Goal: Obtain resource: Download file/media

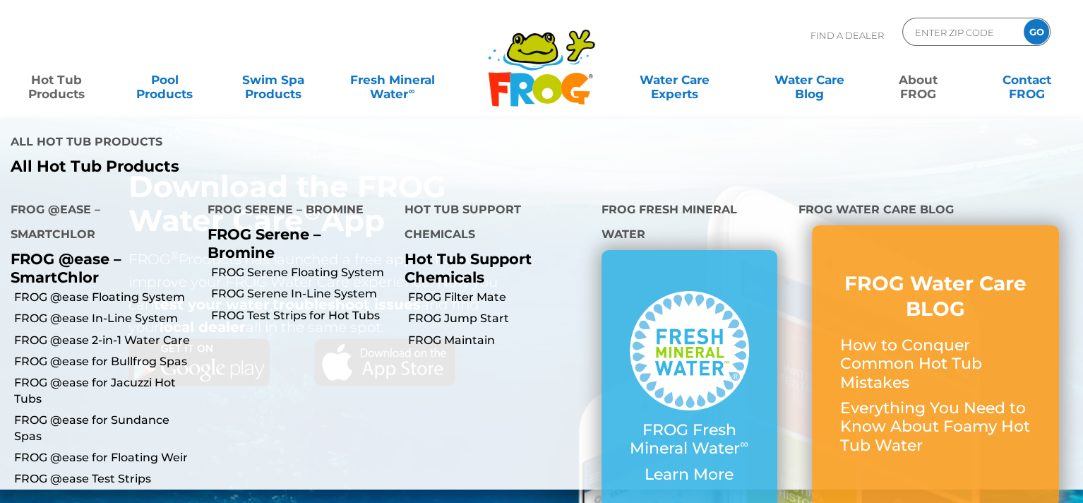
click at [59, 85] on link "Hot Tub Products" at bounding box center [56, 80] width 85 height 28
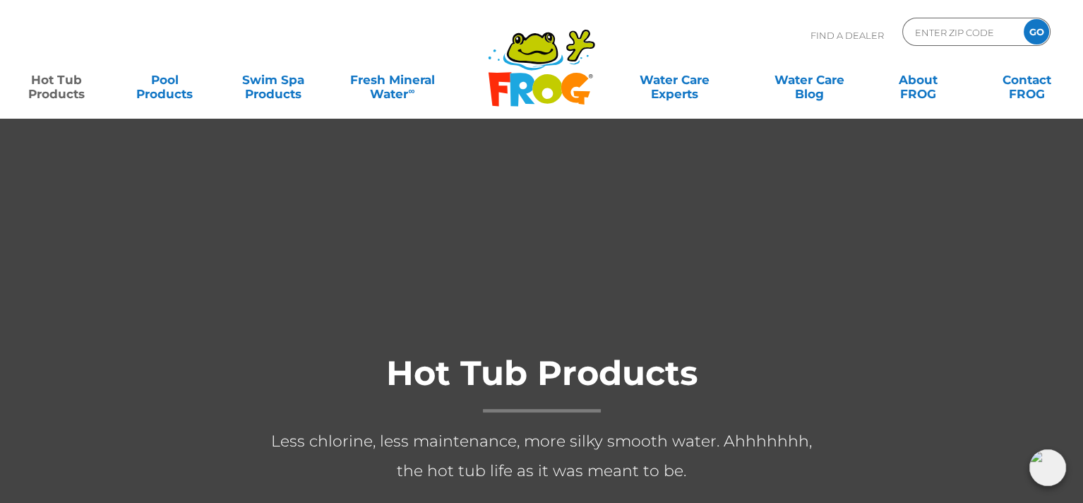
click at [44, 94] on link "Hot Tub Products" at bounding box center [56, 80] width 85 height 28
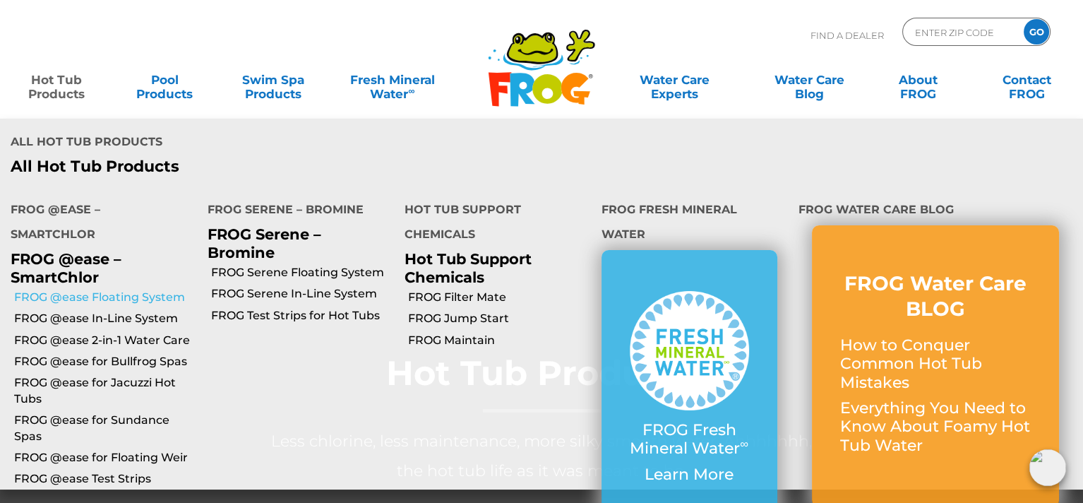
click at [107, 289] on link "FROG @ease Floating System" at bounding box center [105, 297] width 183 height 16
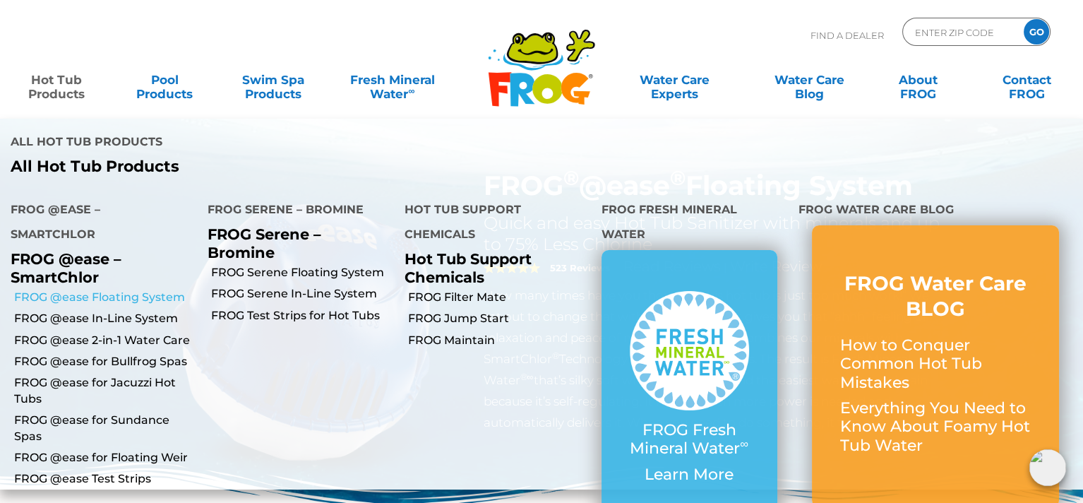
click at [141, 289] on link "FROG @ease Floating System" at bounding box center [105, 297] width 183 height 16
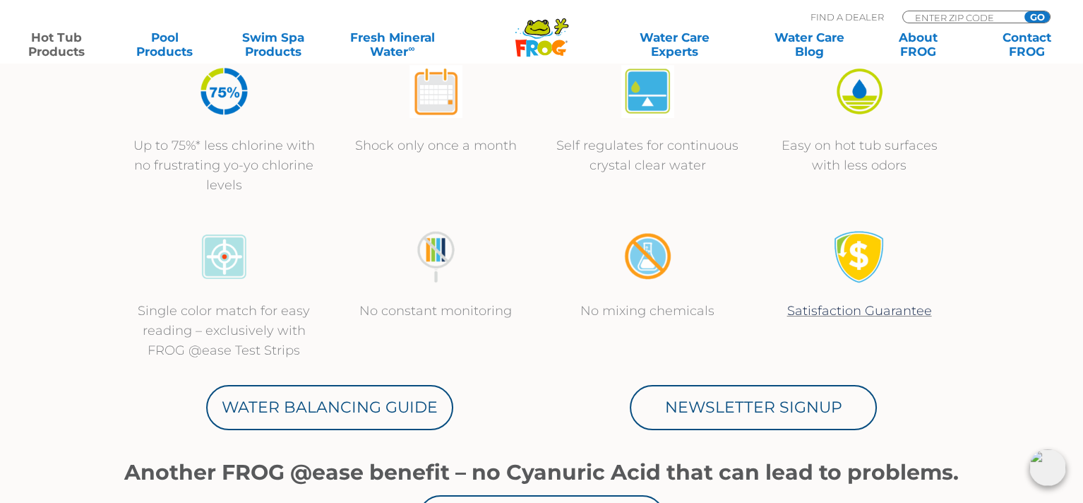
scroll to position [635, 0]
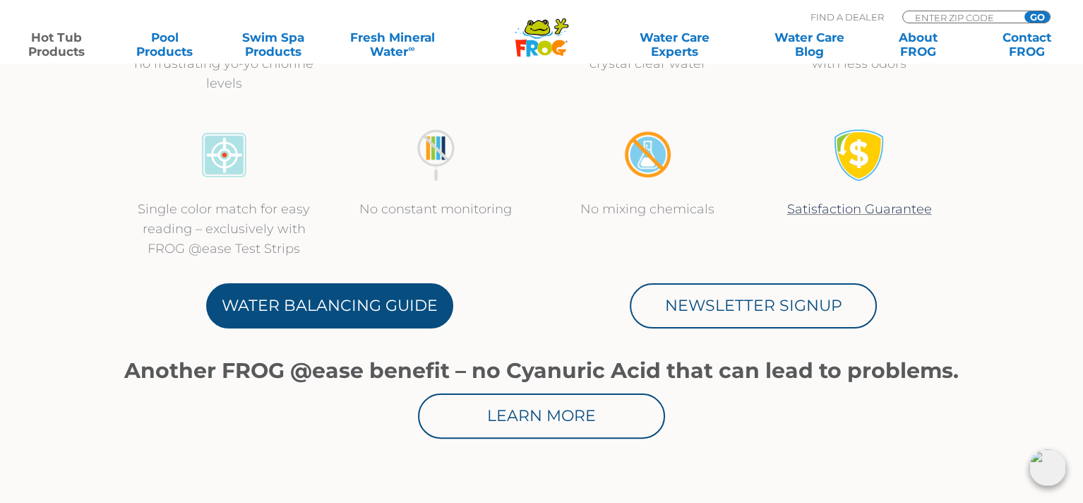
click at [347, 318] on link "Water Balancing Guide" at bounding box center [329, 305] width 247 height 45
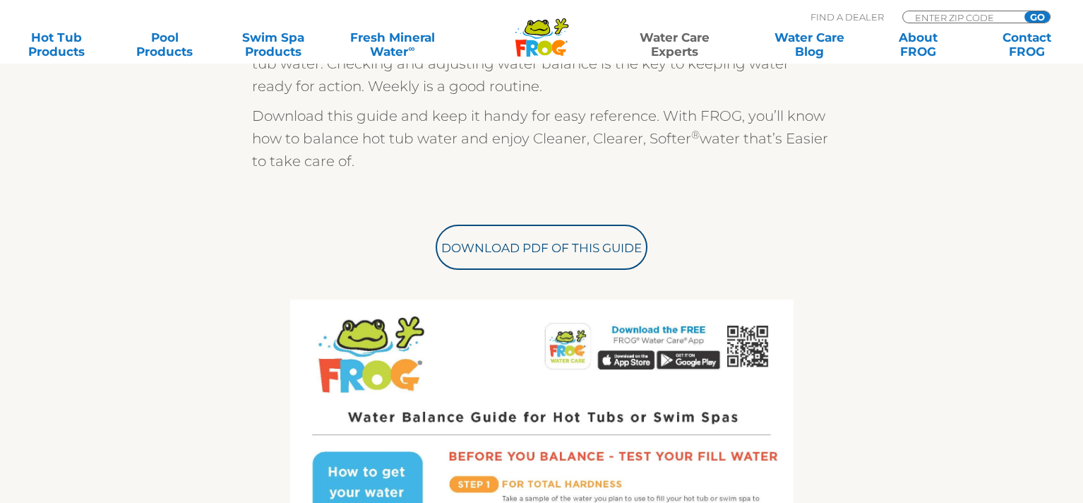
scroll to position [565, 0]
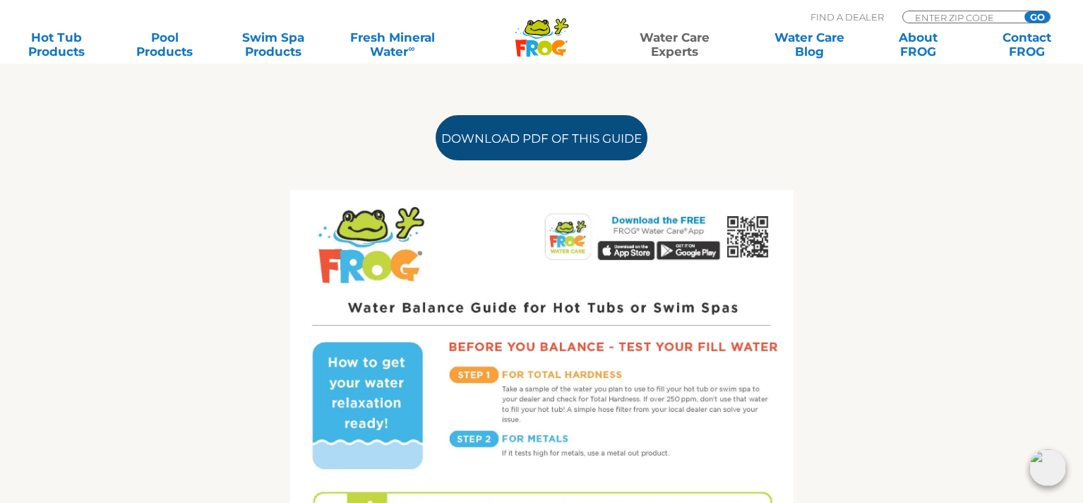
click at [530, 149] on link "Download PDF of this Guide" at bounding box center [542, 137] width 212 height 45
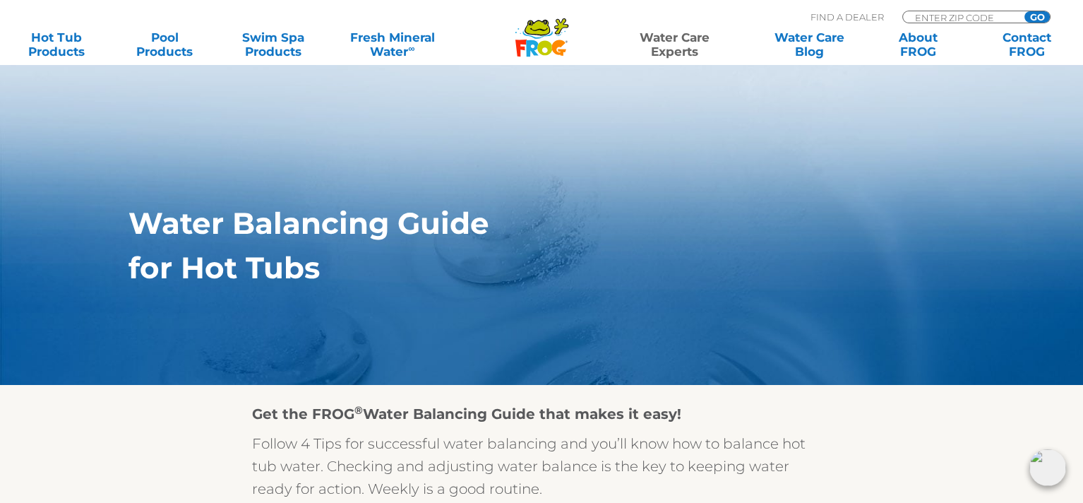
scroll to position [0, 0]
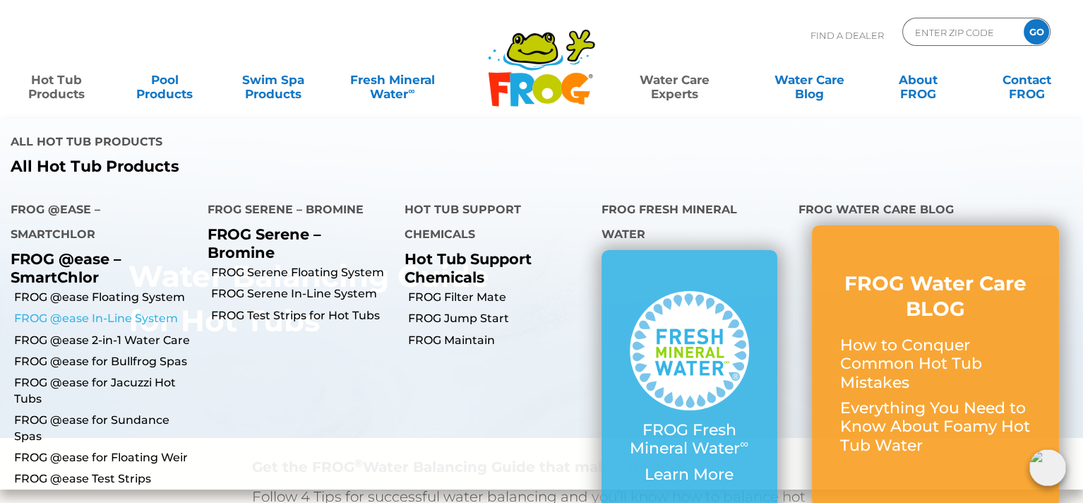
click at [156, 311] on link "FROG @ease In-Line System" at bounding box center [105, 319] width 183 height 16
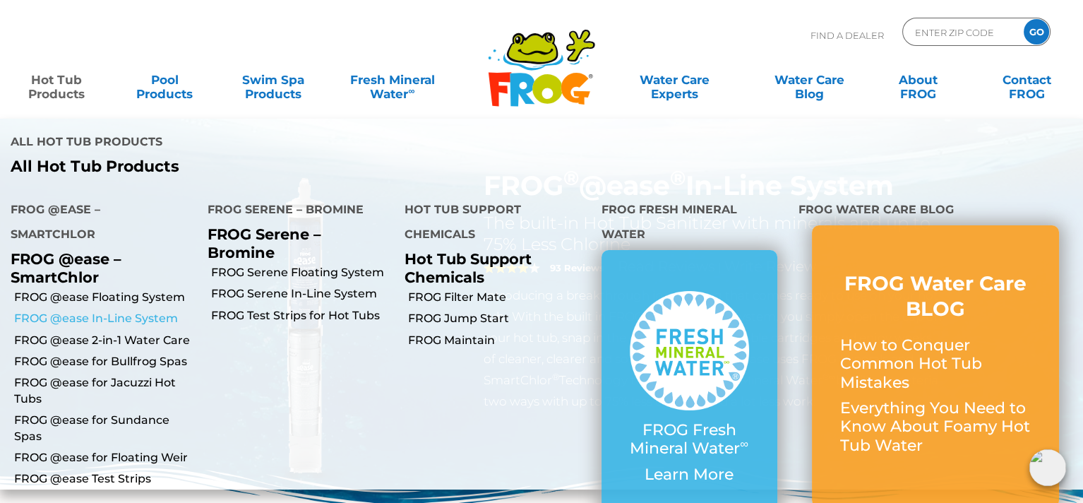
click at [162, 311] on link "FROG @ease In-Line System" at bounding box center [105, 319] width 183 height 16
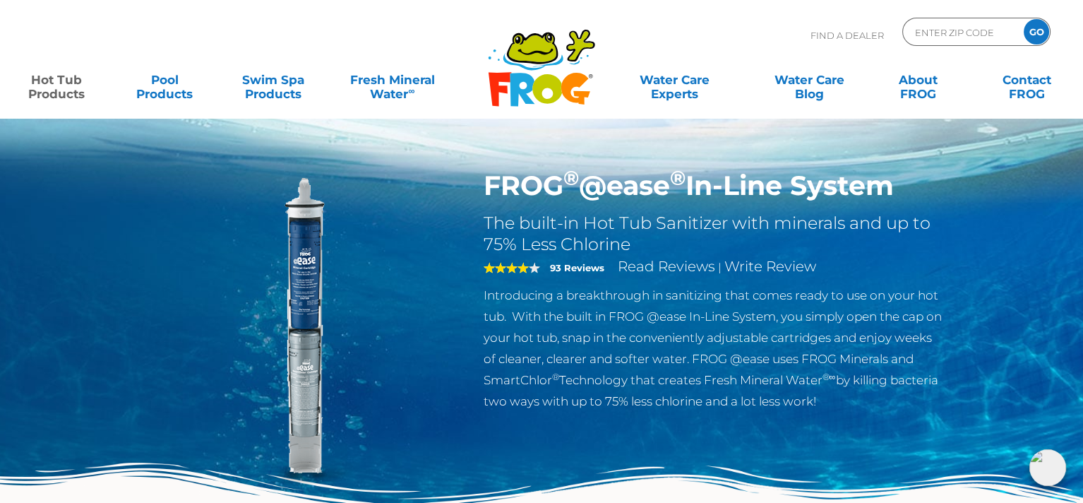
click at [626, 189] on h1 "FROG ® @ease ® In-Line System" at bounding box center [714, 185] width 461 height 32
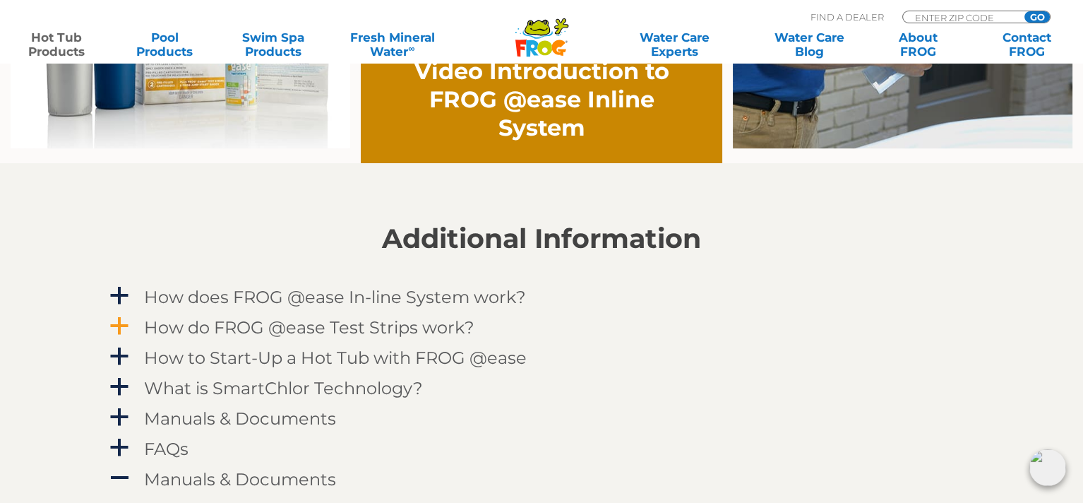
scroll to position [1271, 0]
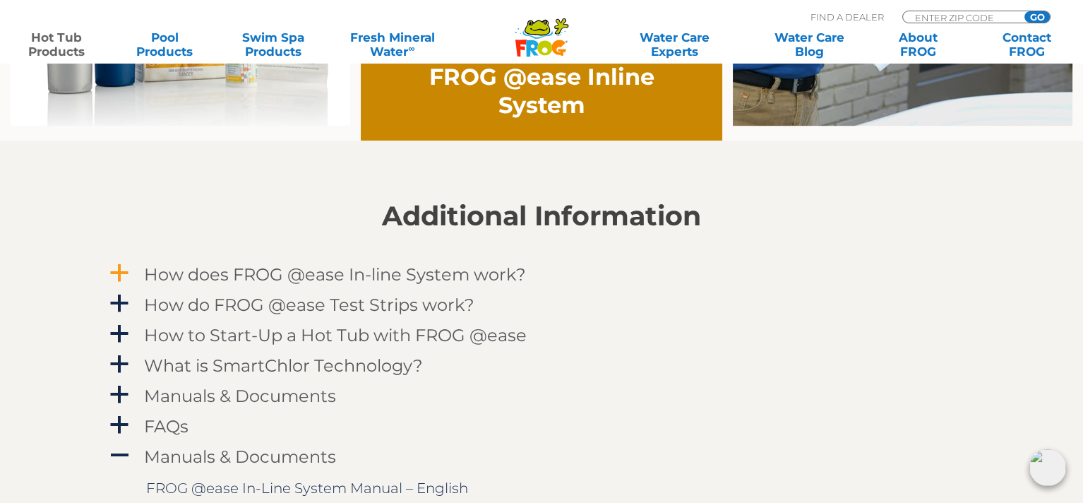
click at [114, 273] on span "a" at bounding box center [119, 273] width 21 height 21
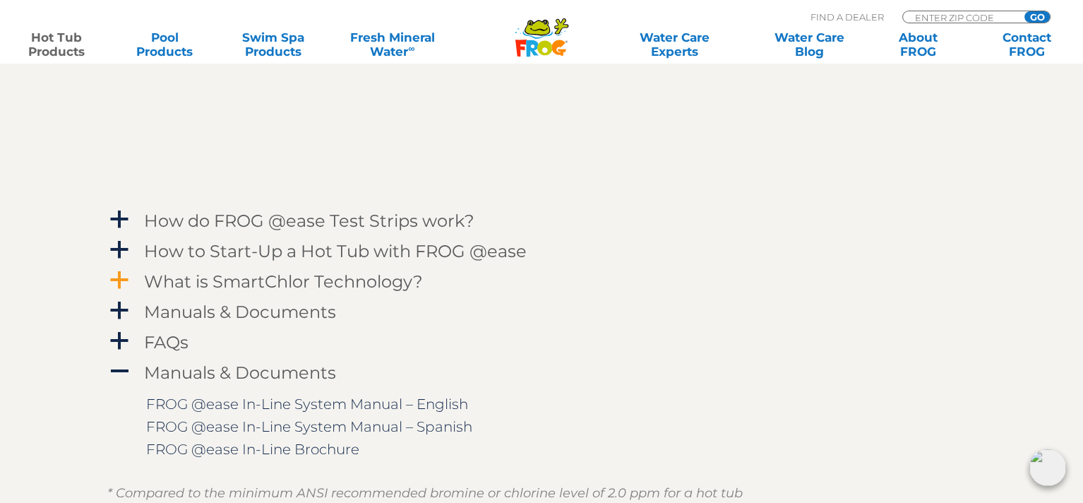
scroll to position [1765, 0]
click at [128, 241] on span "a" at bounding box center [119, 249] width 21 height 21
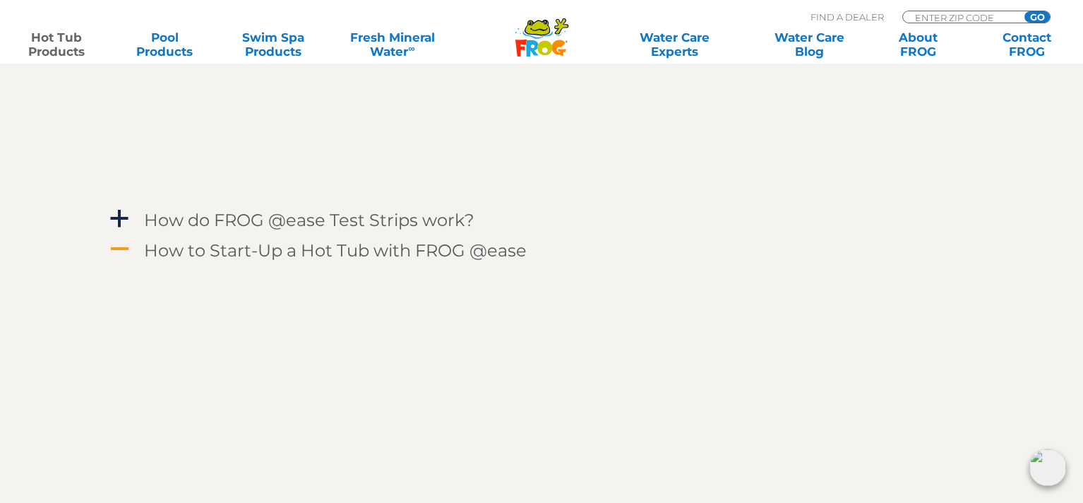
click at [112, 251] on span "A" at bounding box center [119, 249] width 21 height 21
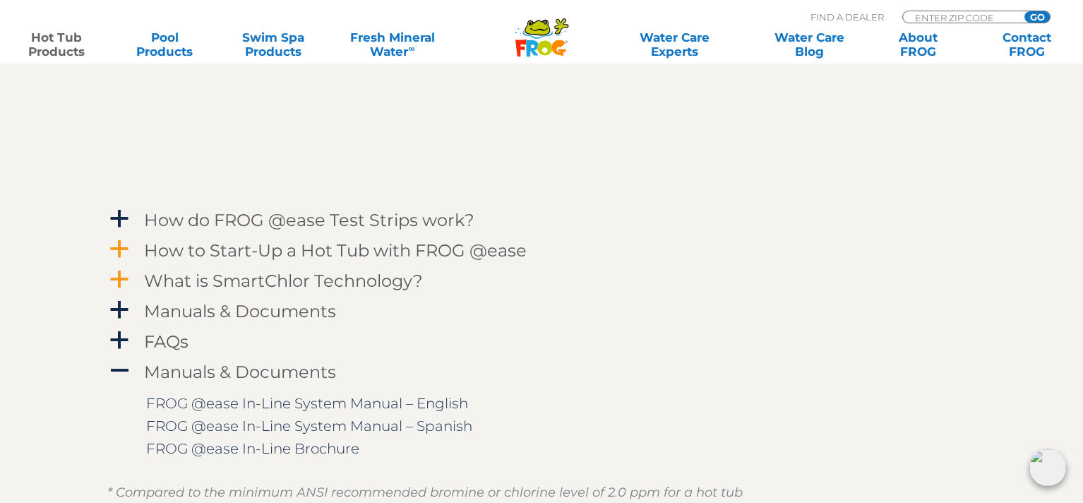
click at [128, 279] on span "a" at bounding box center [119, 279] width 21 height 21
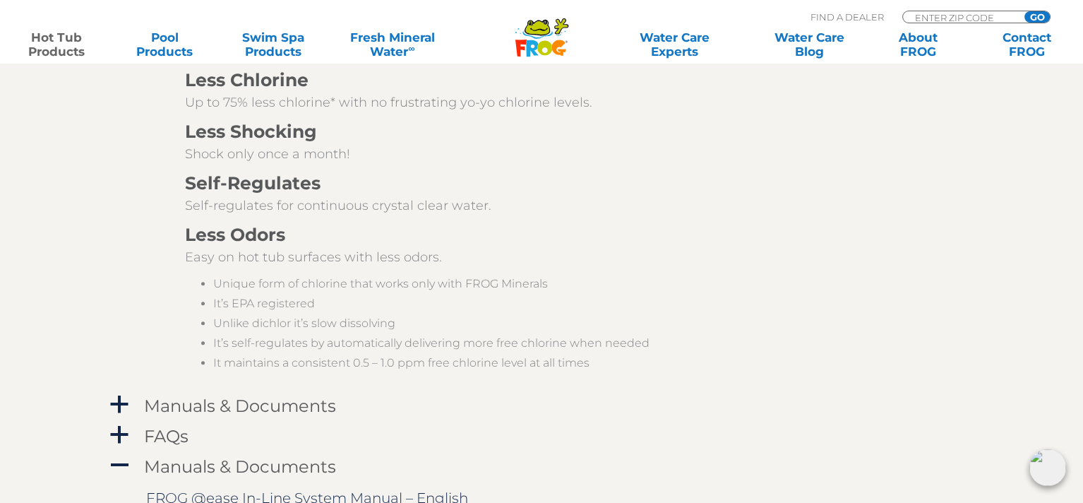
scroll to position [2330, 0]
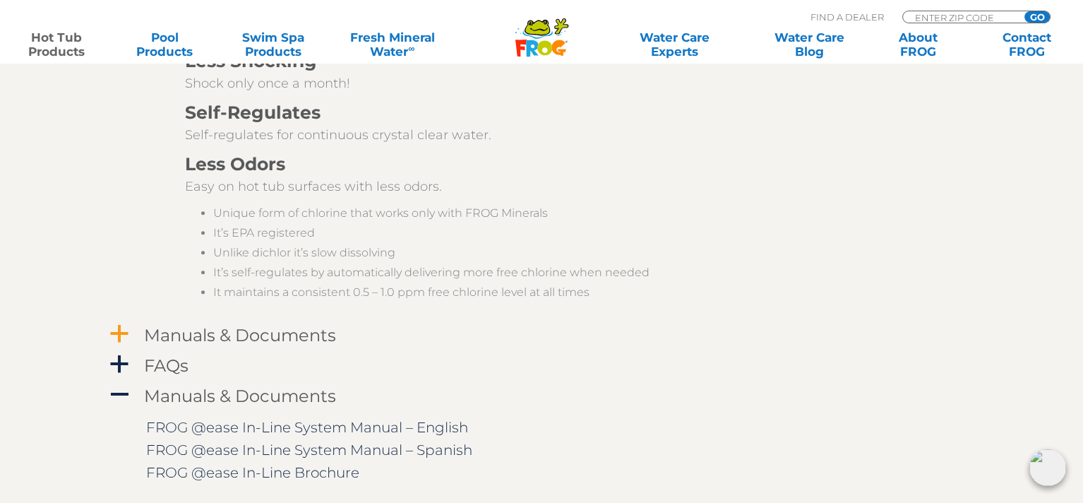
click at [121, 334] on span "a" at bounding box center [119, 333] width 21 height 21
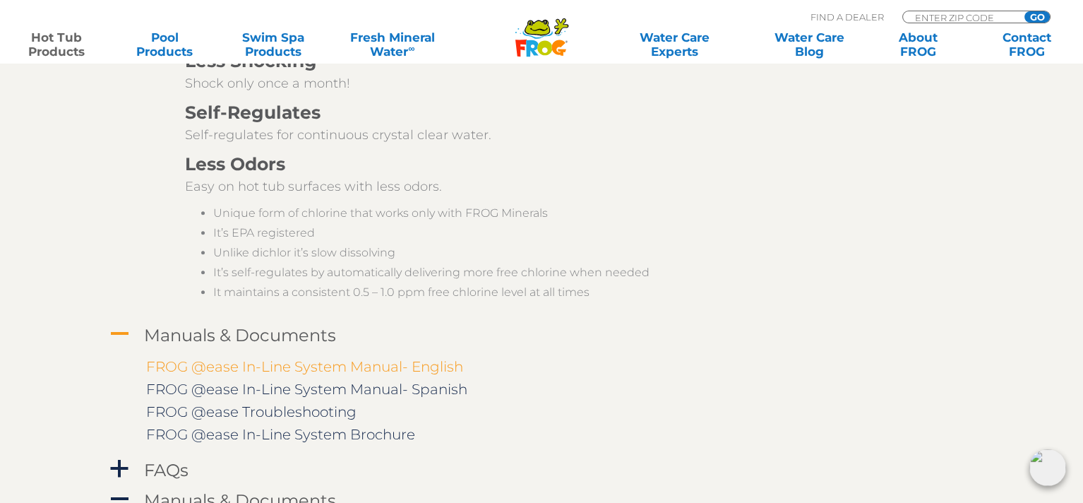
click at [379, 364] on link "FROG @ease In-Line System Manual- English" at bounding box center [304, 366] width 317 height 17
